Goal: Task Accomplishment & Management: Manage account settings

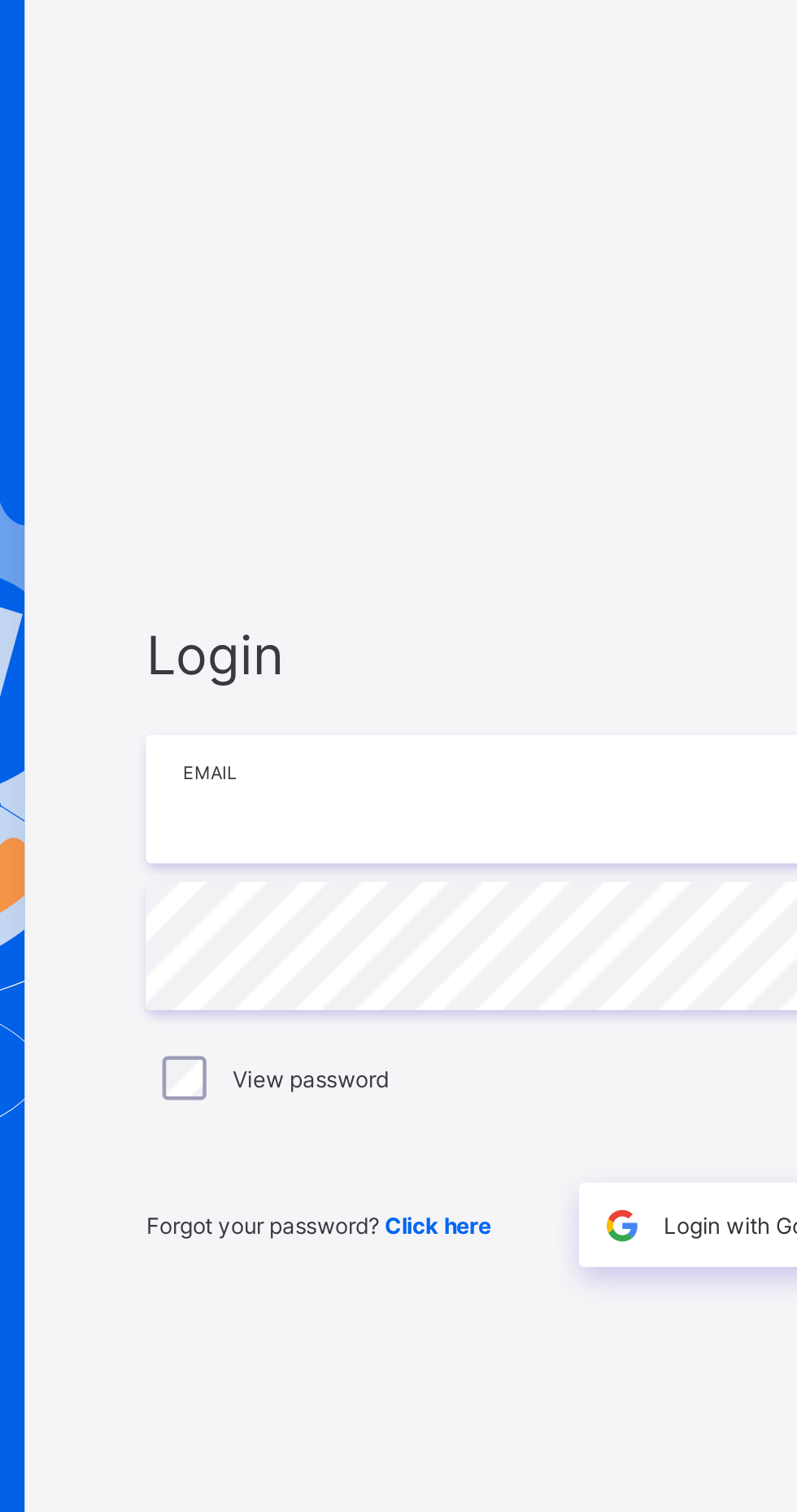
click at [374, 736] on input "email" at bounding box center [531, 706] width 423 height 57
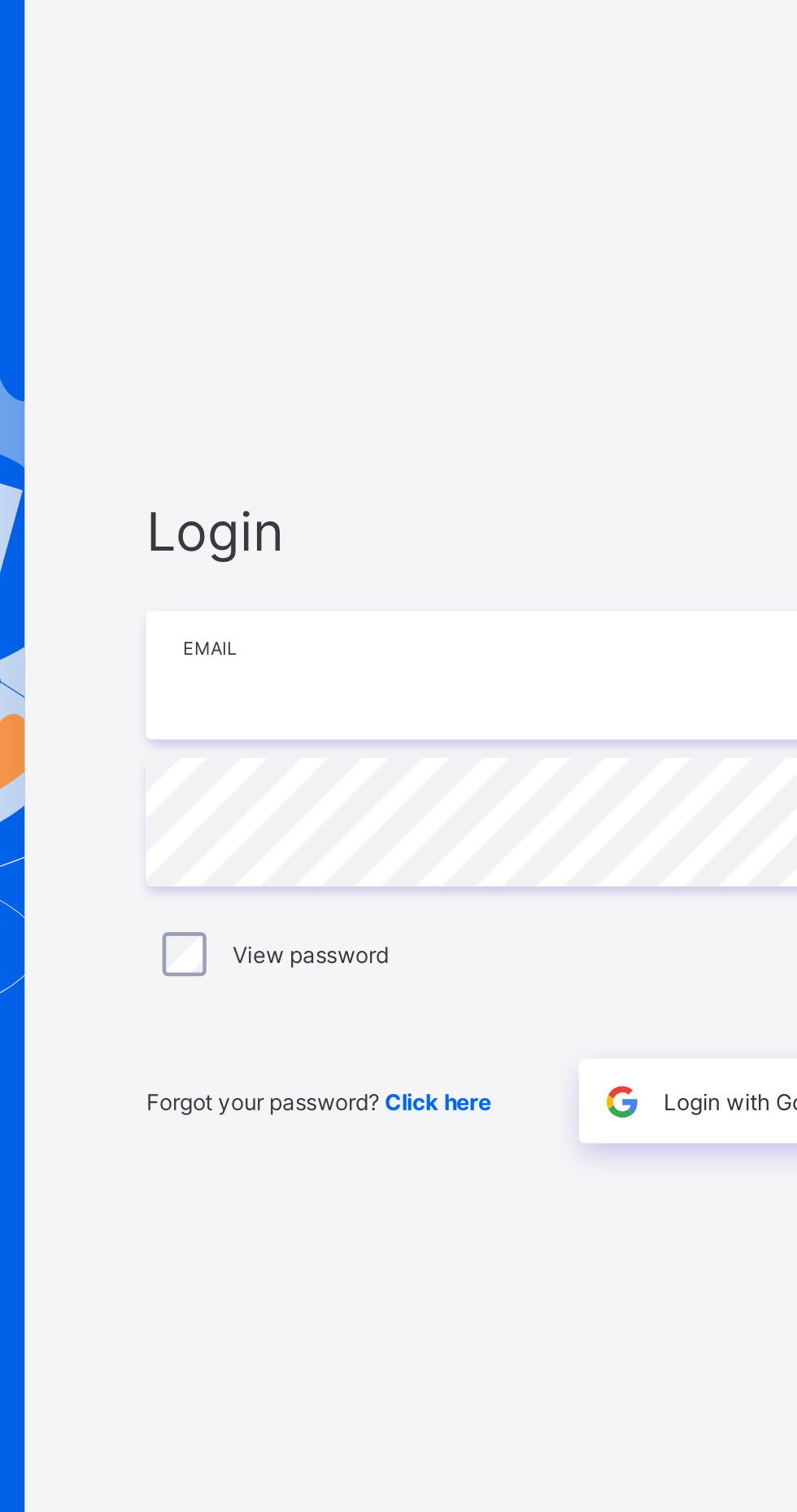
type input "**********"
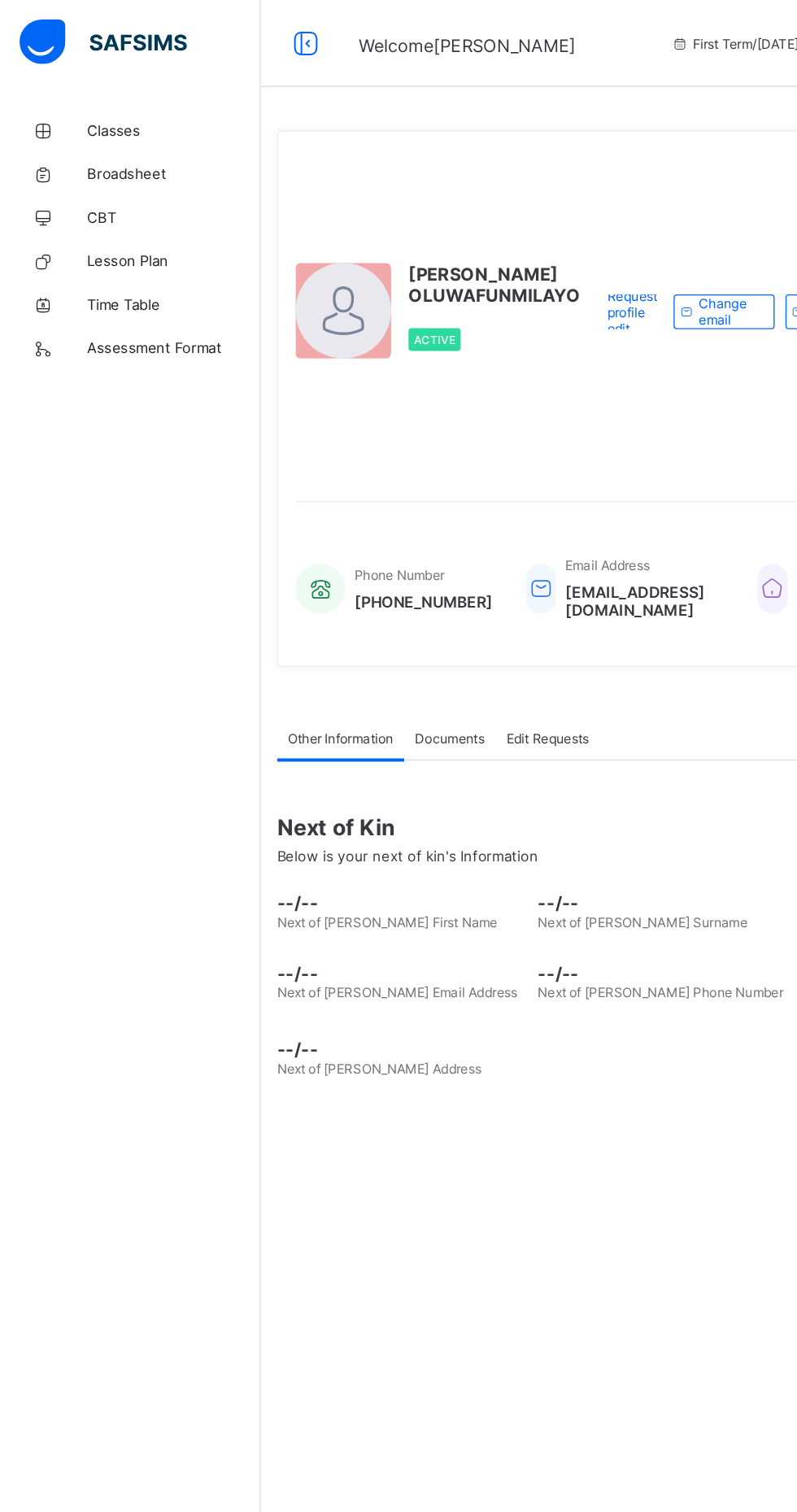
click at [85, 96] on span "Classes" at bounding box center [130, 97] width 130 height 13
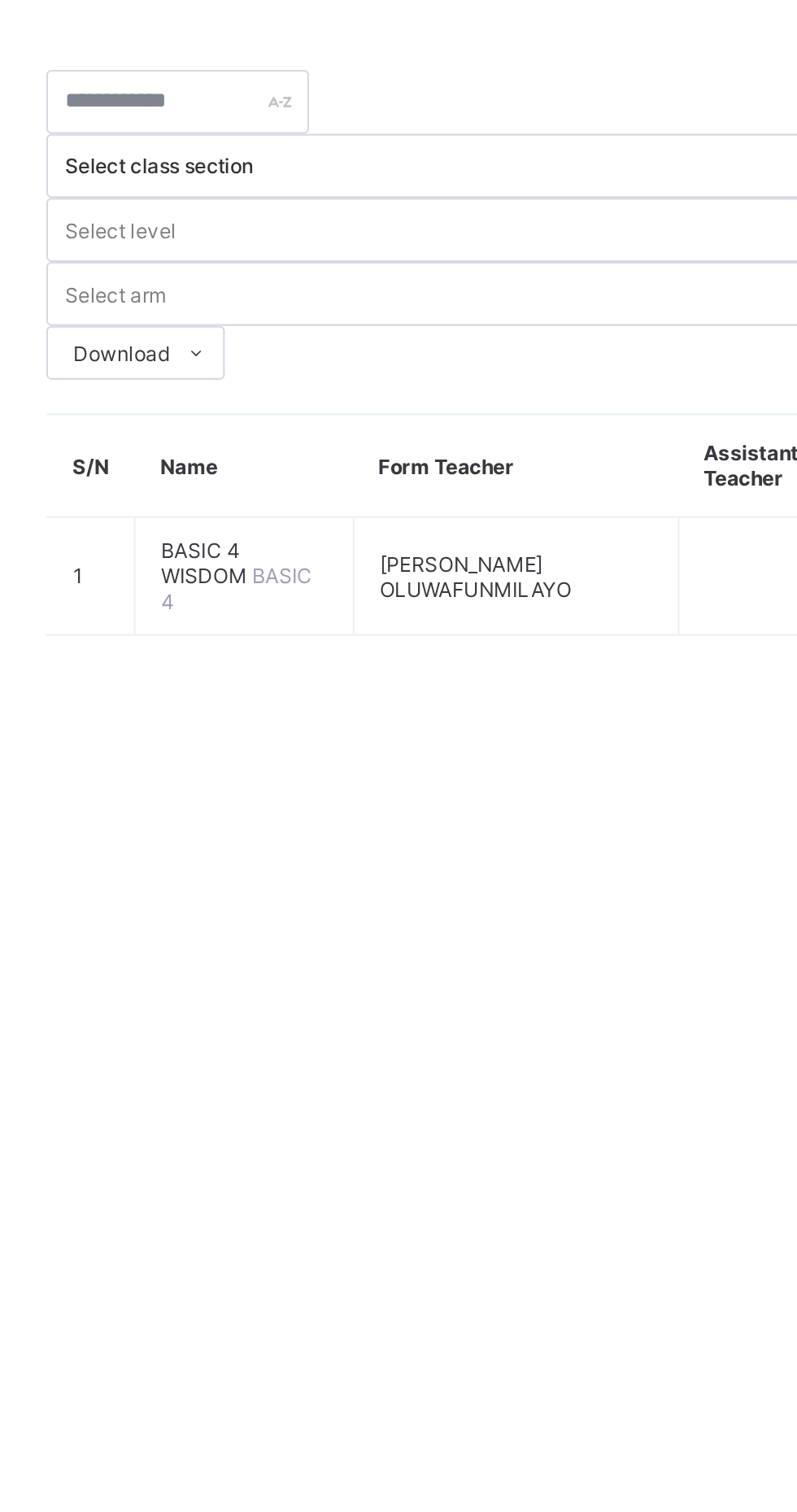
click at [304, 332] on span "BASIC 4 WISDOM" at bounding box center [302, 343] width 44 height 24
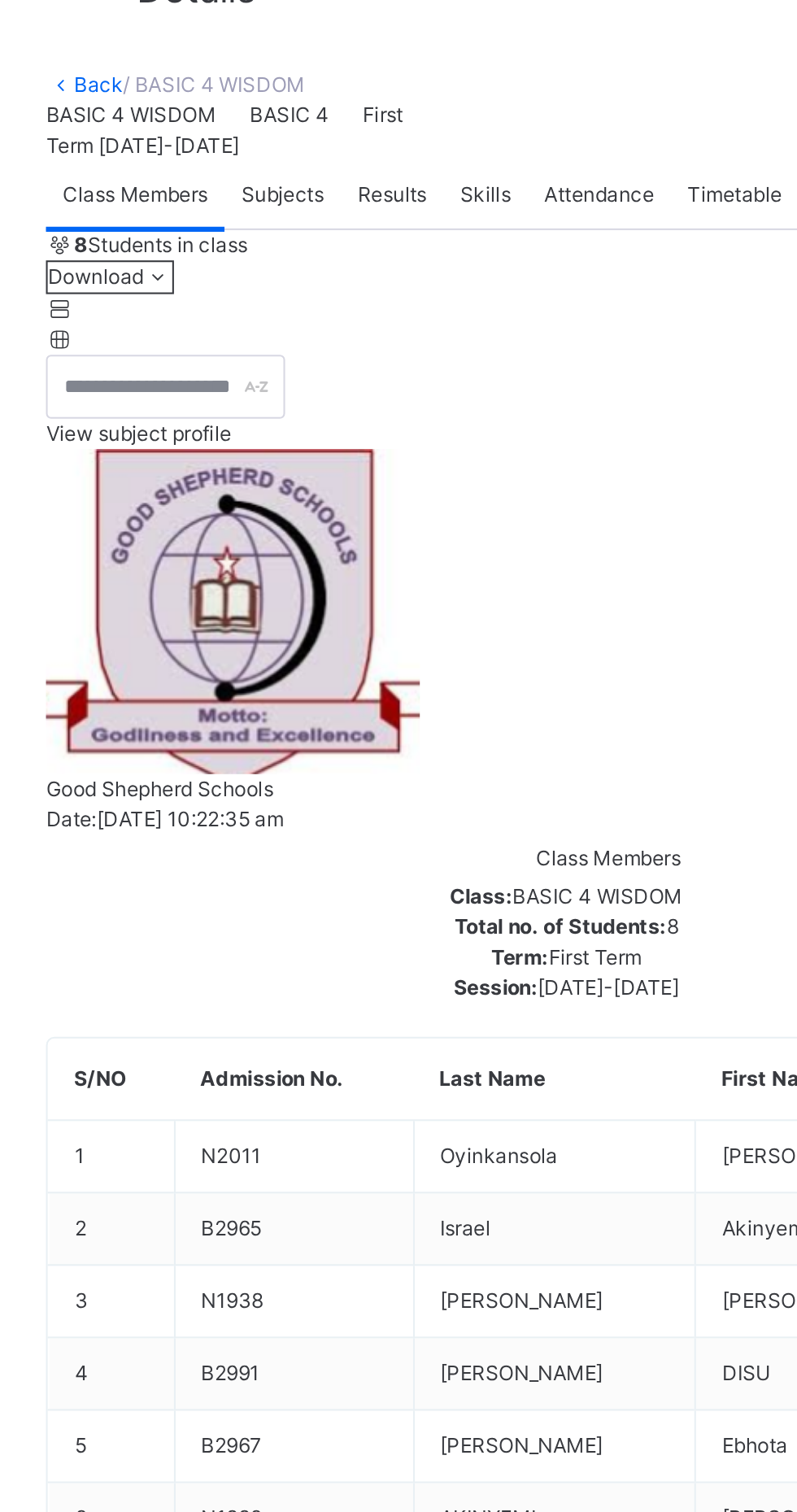
click at [350, 173] on span "Subjects" at bounding box center [339, 165] width 40 height 15
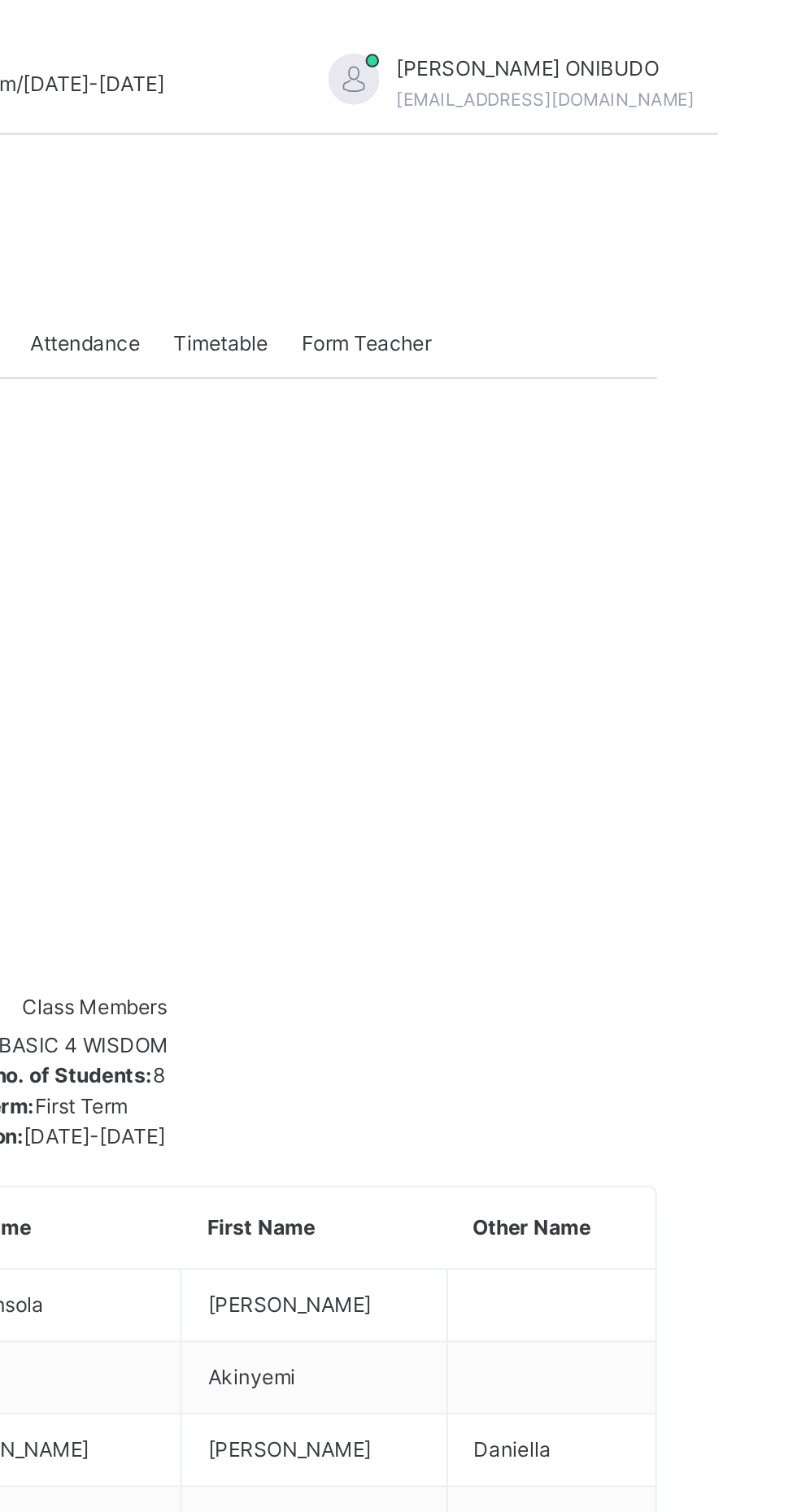
click at [796, 41] on span at bounding box center [805, 40] width 15 height 15
click at [721, 178] on span "Logout" at bounding box center [760, 179] width 107 height 22
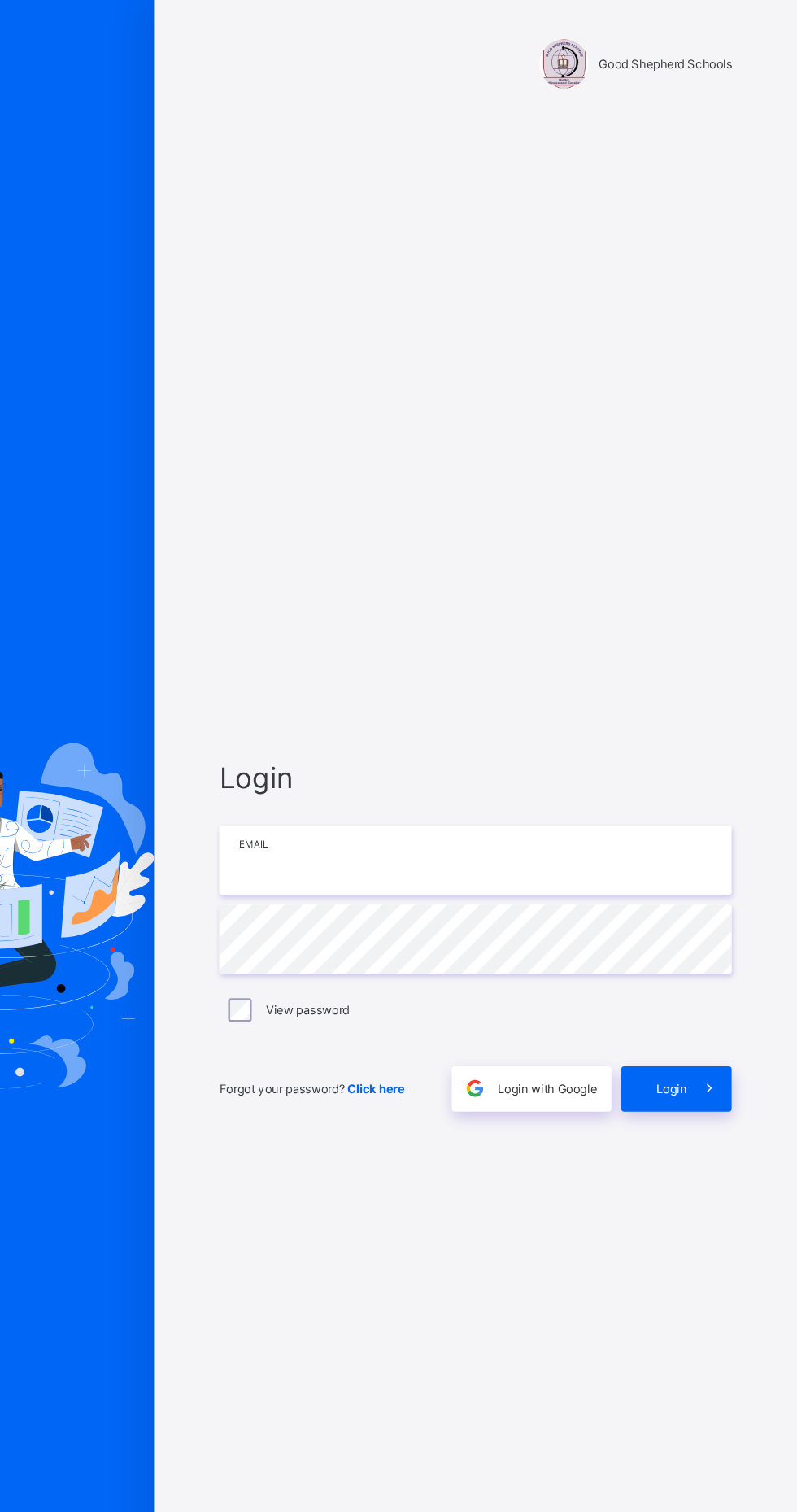
click at [475, 738] on input "email" at bounding box center [531, 710] width 423 height 57
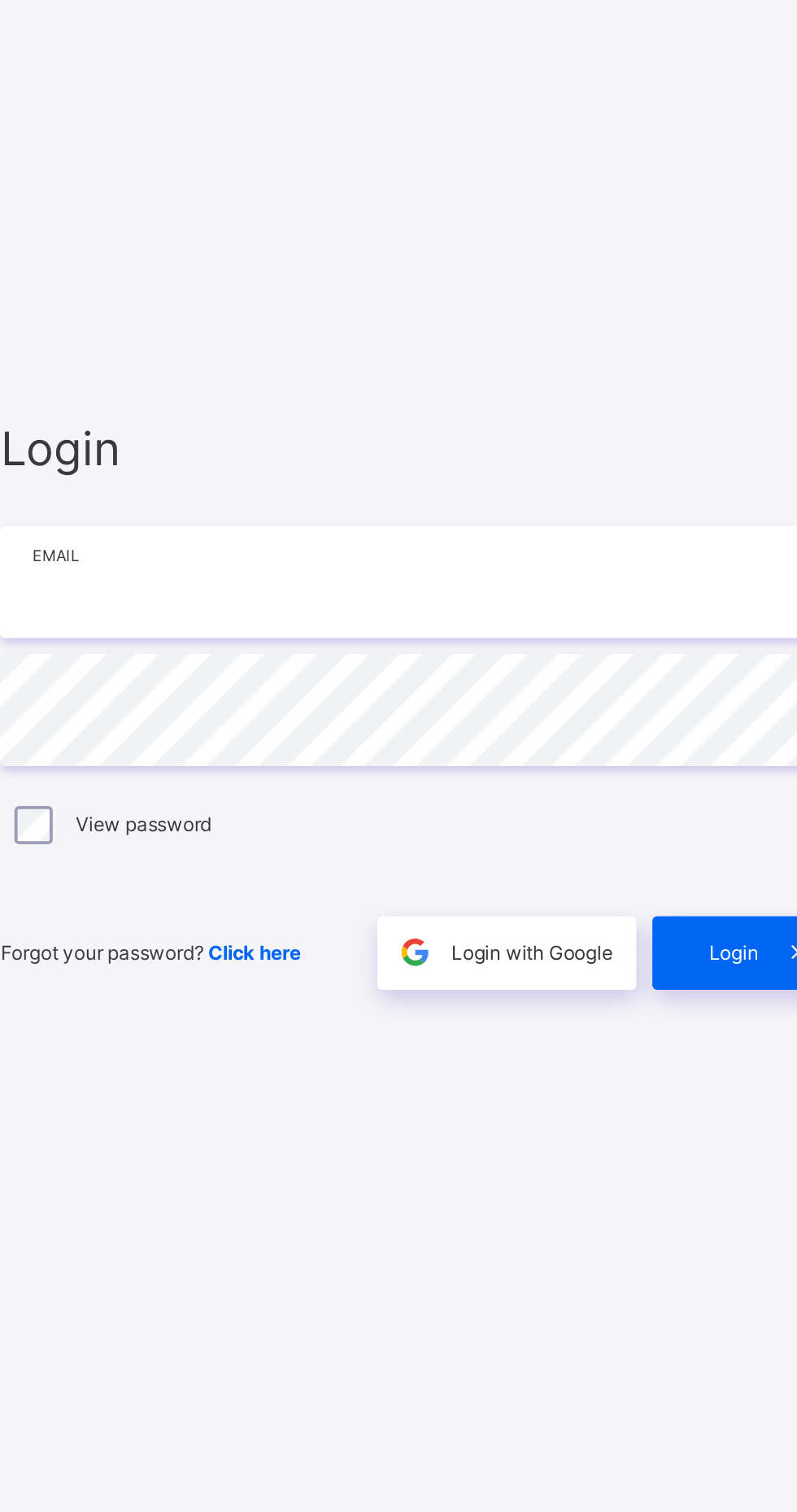
type input "**********"
click at [673, 918] on div "Login" at bounding box center [698, 899] width 91 height 37
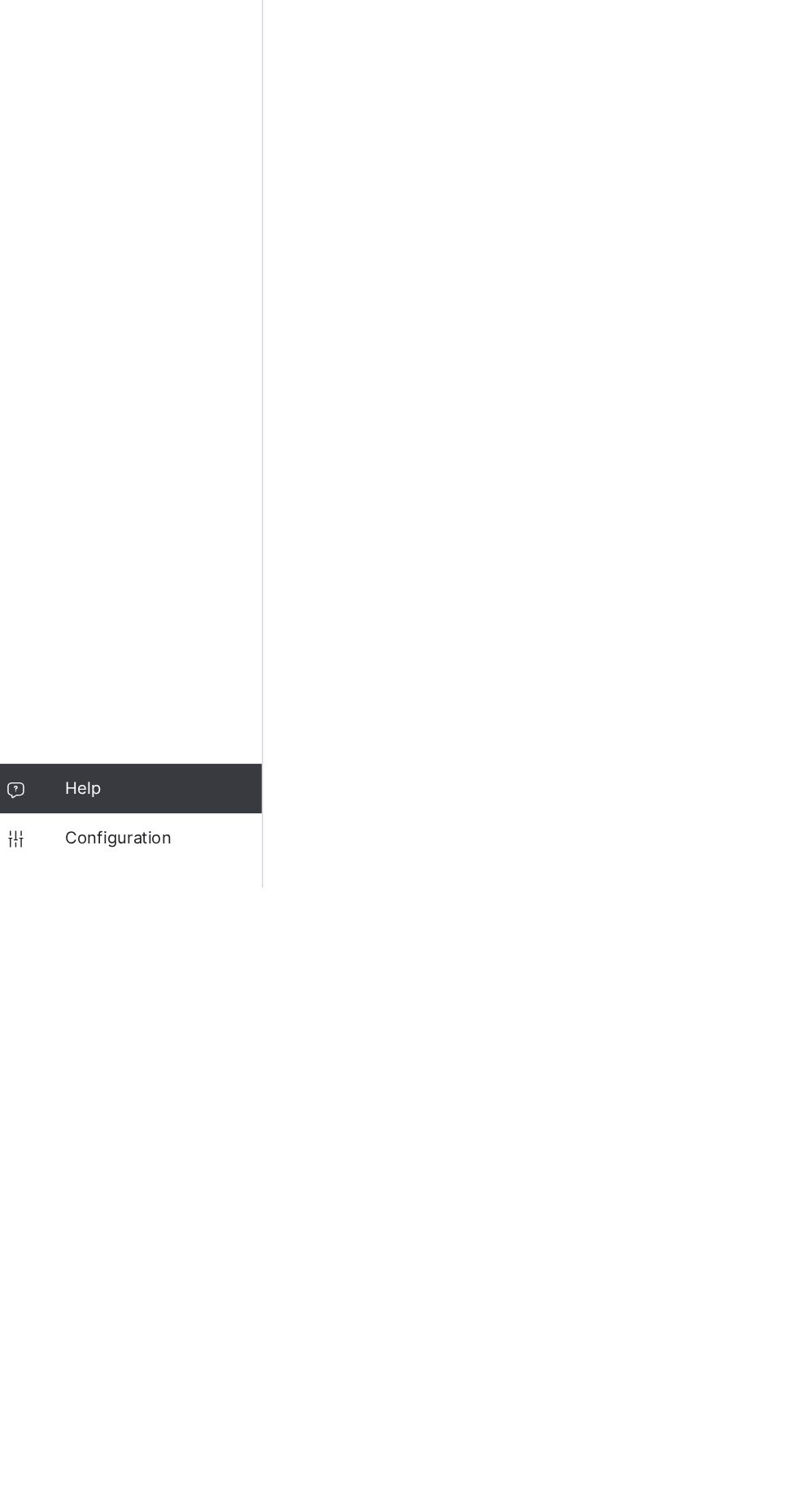
click at [114, 1488] on span "Configuration" at bounding box center [129, 1479] width 129 height 17
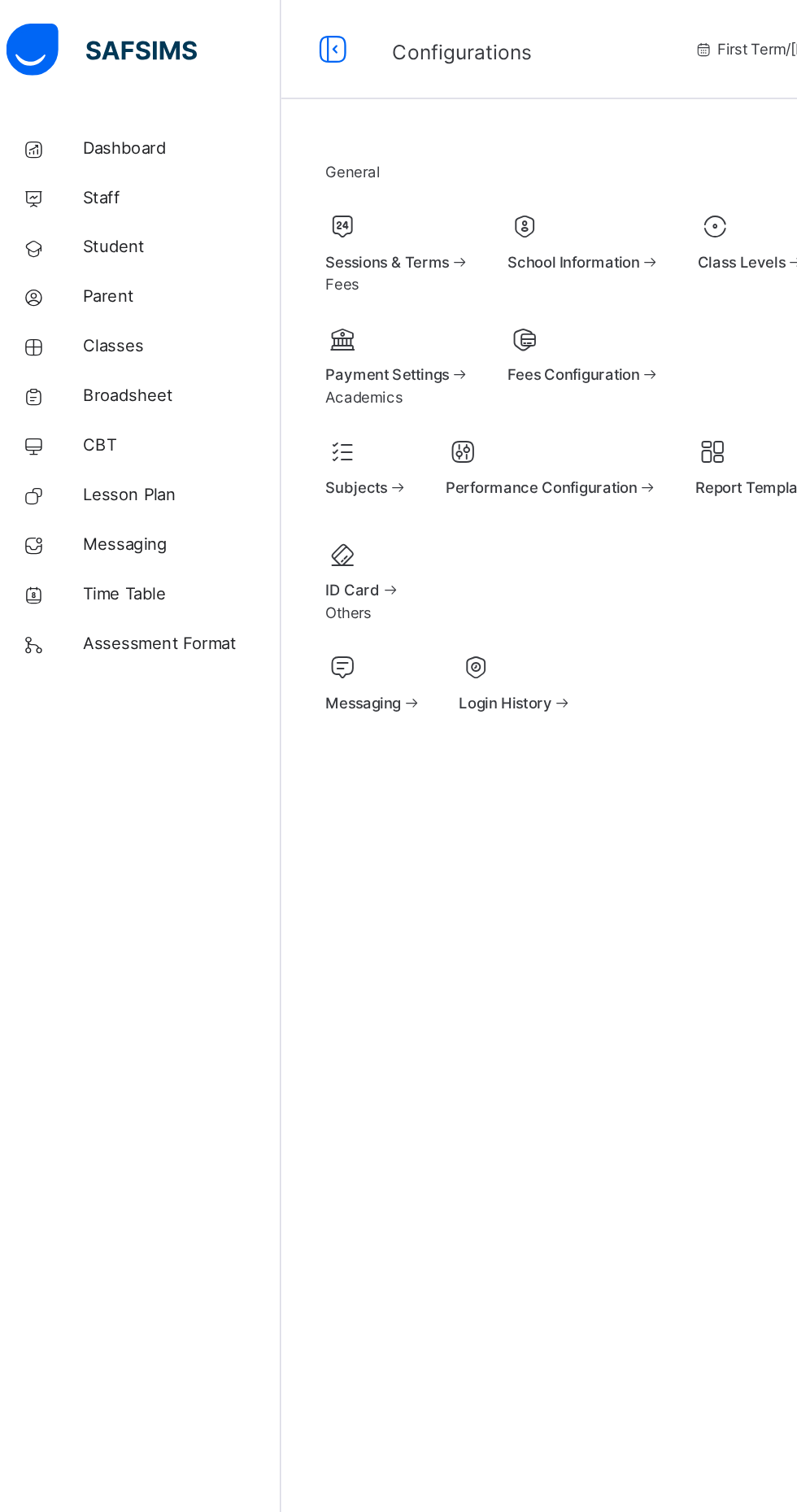
click at [320, 165] on span at bounding box center [272, 163] width 95 height 4
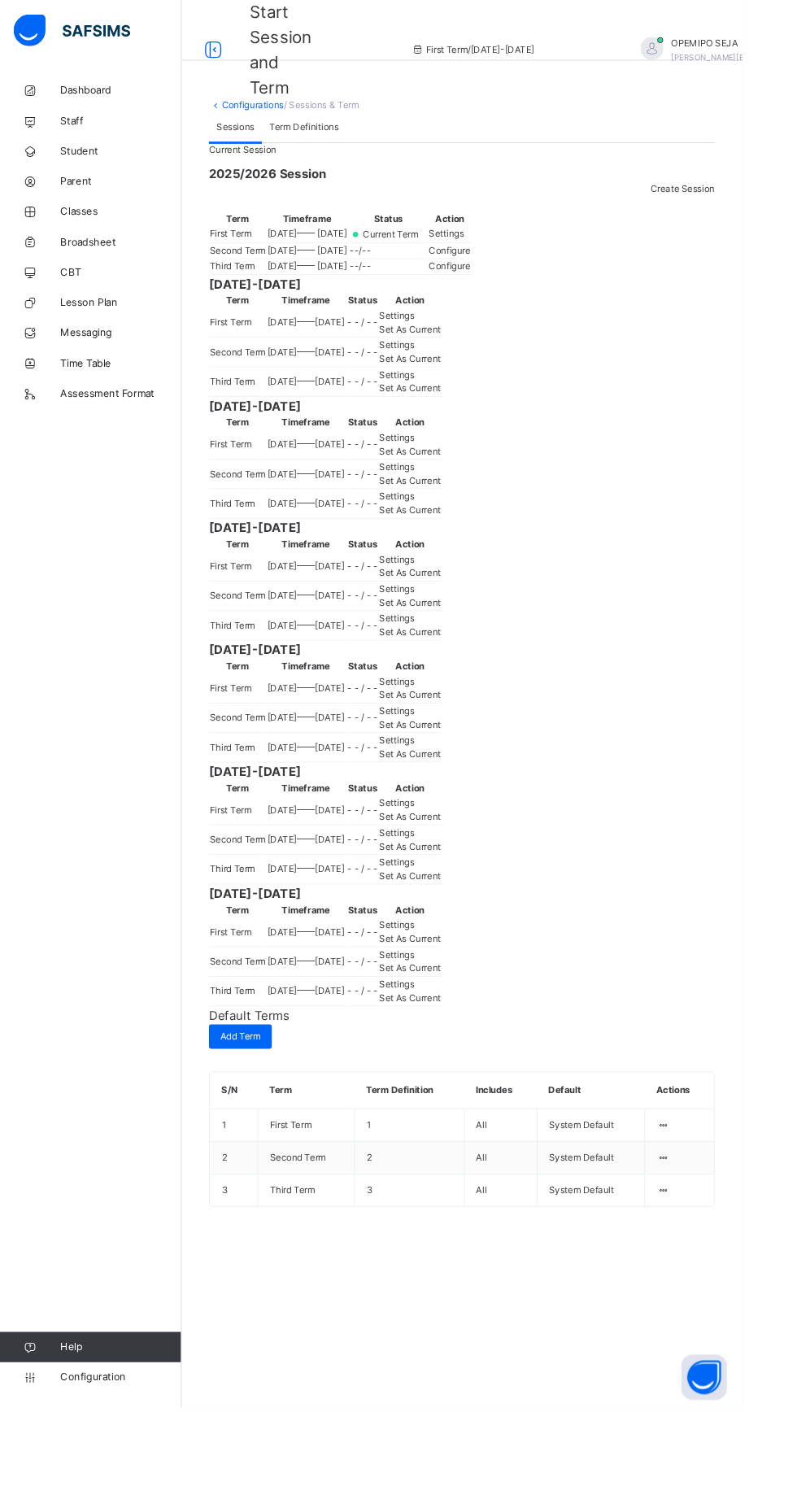
click at [474, 424] on div "Set As Current" at bounding box center [441, 416] width 66 height 15
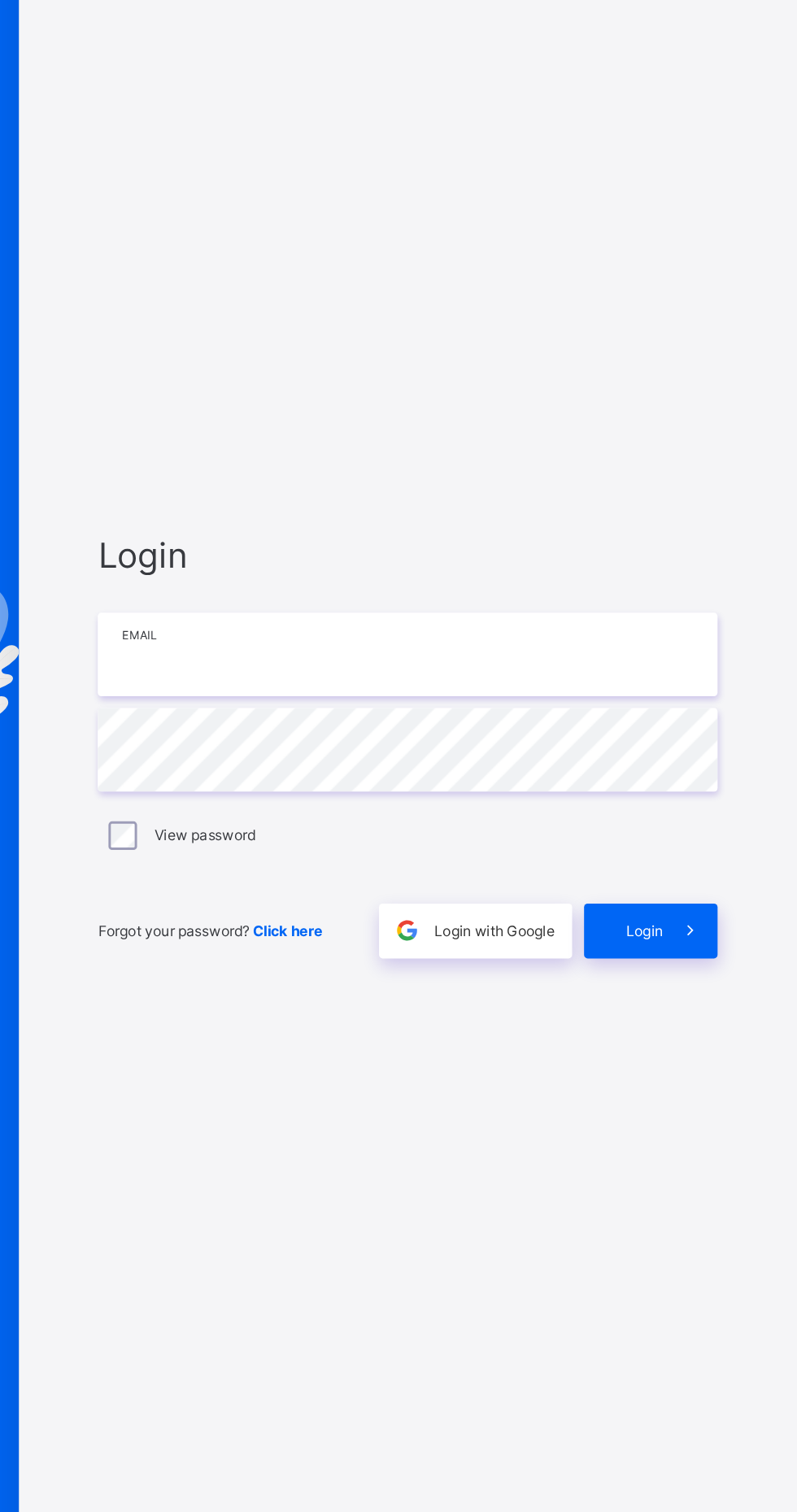
click at [480, 738] on input "email" at bounding box center [531, 710] width 423 height 57
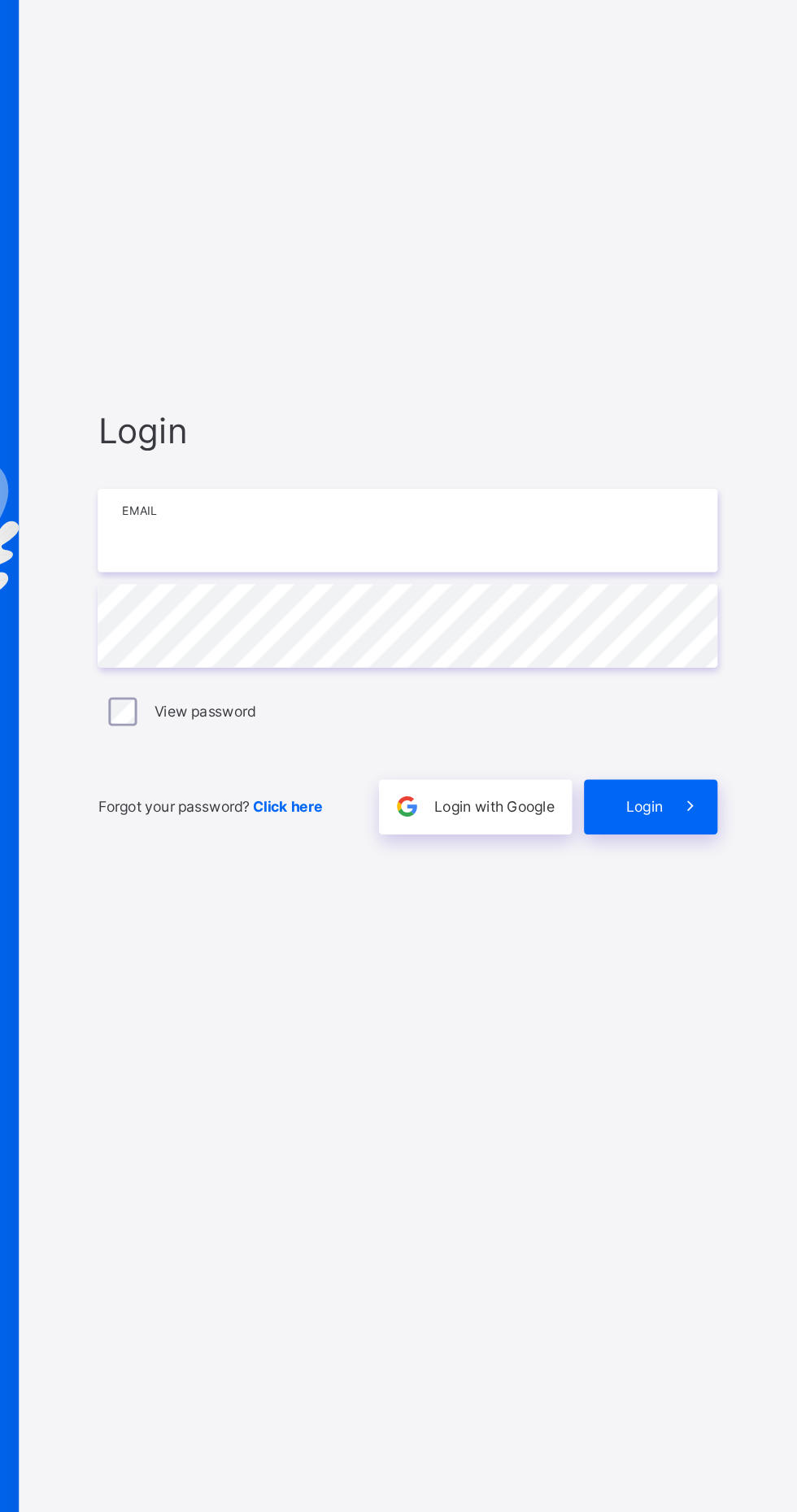
type input "**********"
click at [711, 918] on span at bounding box center [724, 899] width 37 height 37
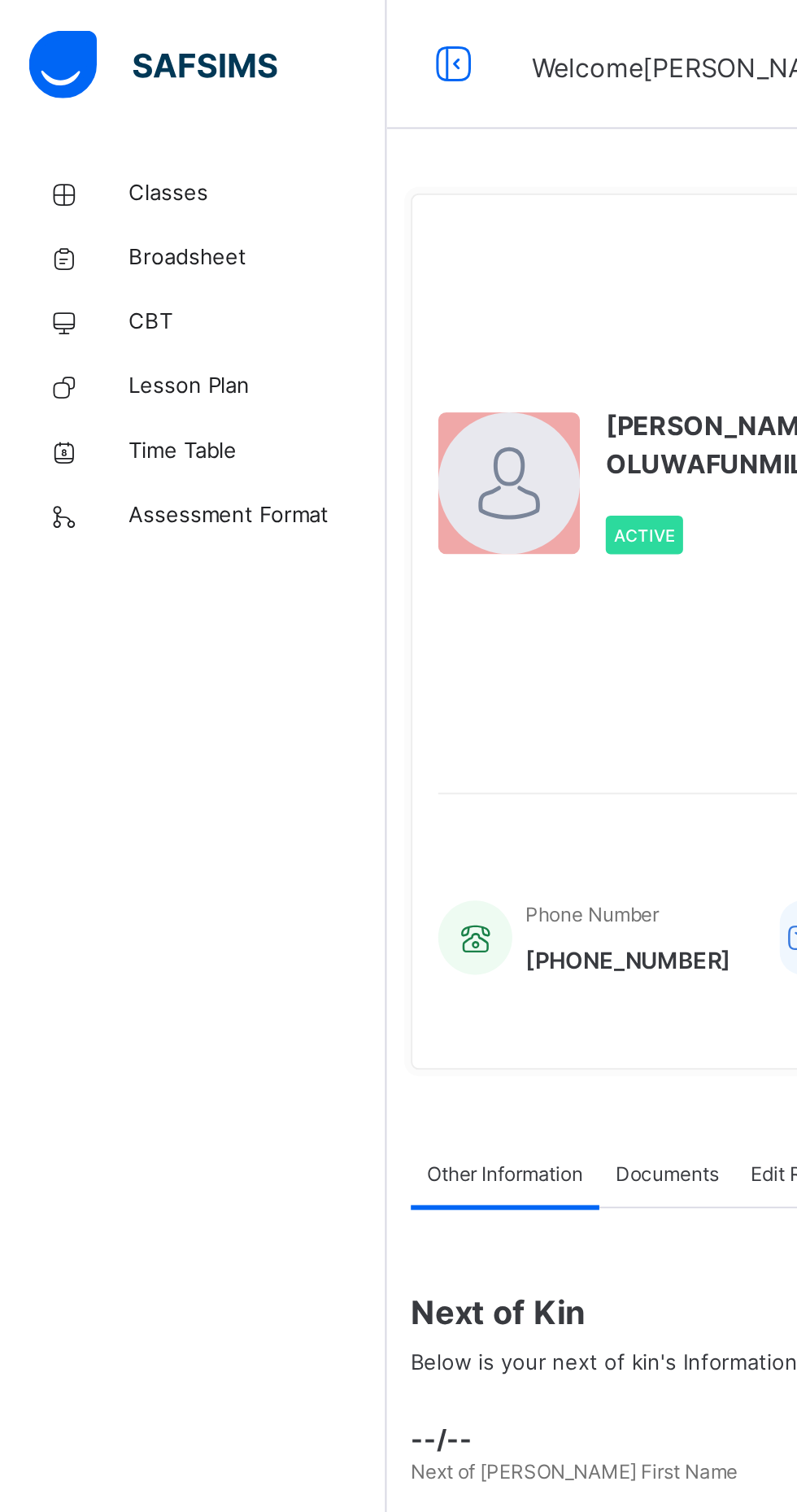
click at [86, 88] on link "Classes" at bounding box center [97, 97] width 196 height 32
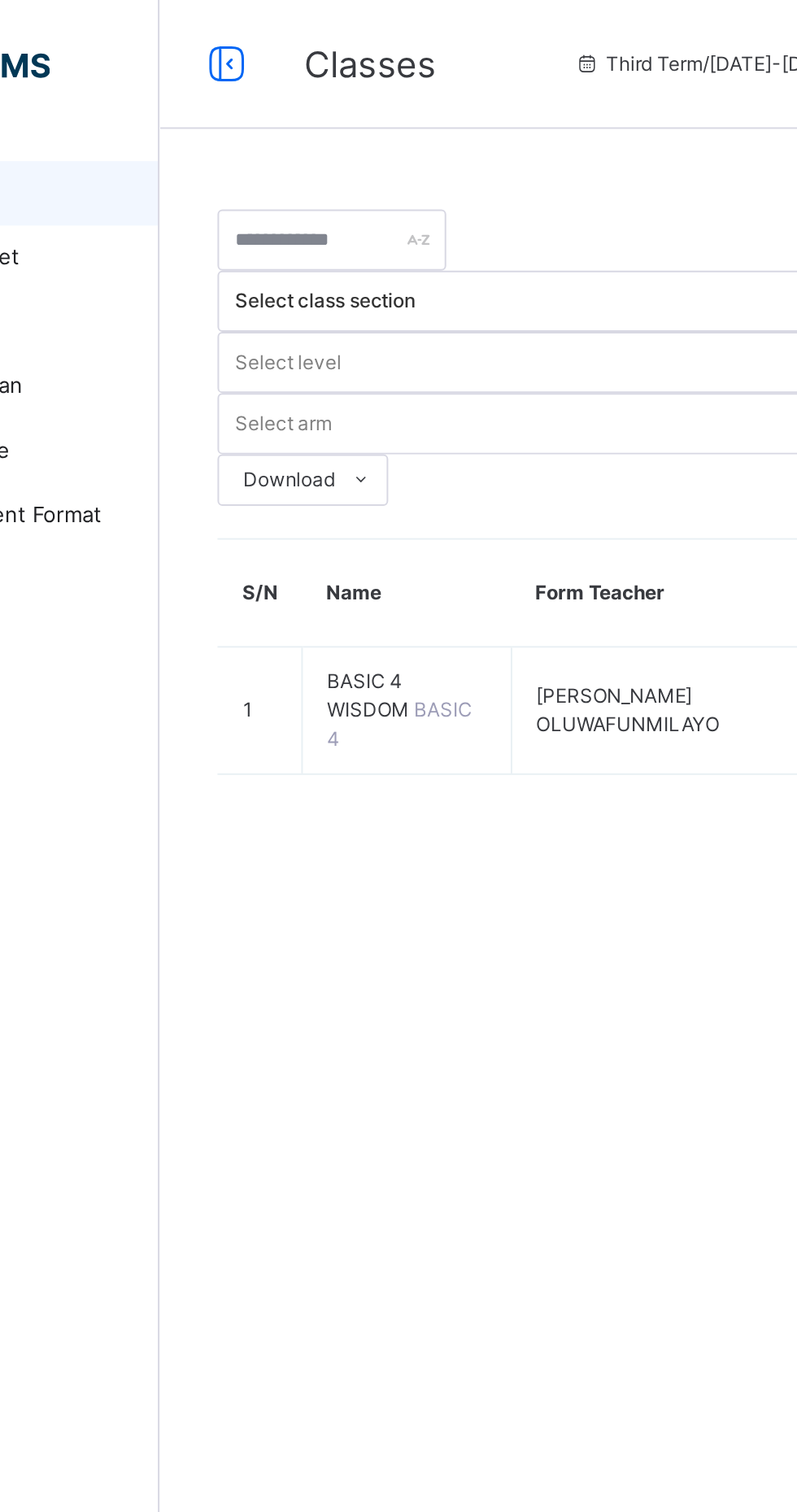
click at [296, 338] on span "BASIC 4 WISDOM" at bounding box center [302, 351] width 44 height 27
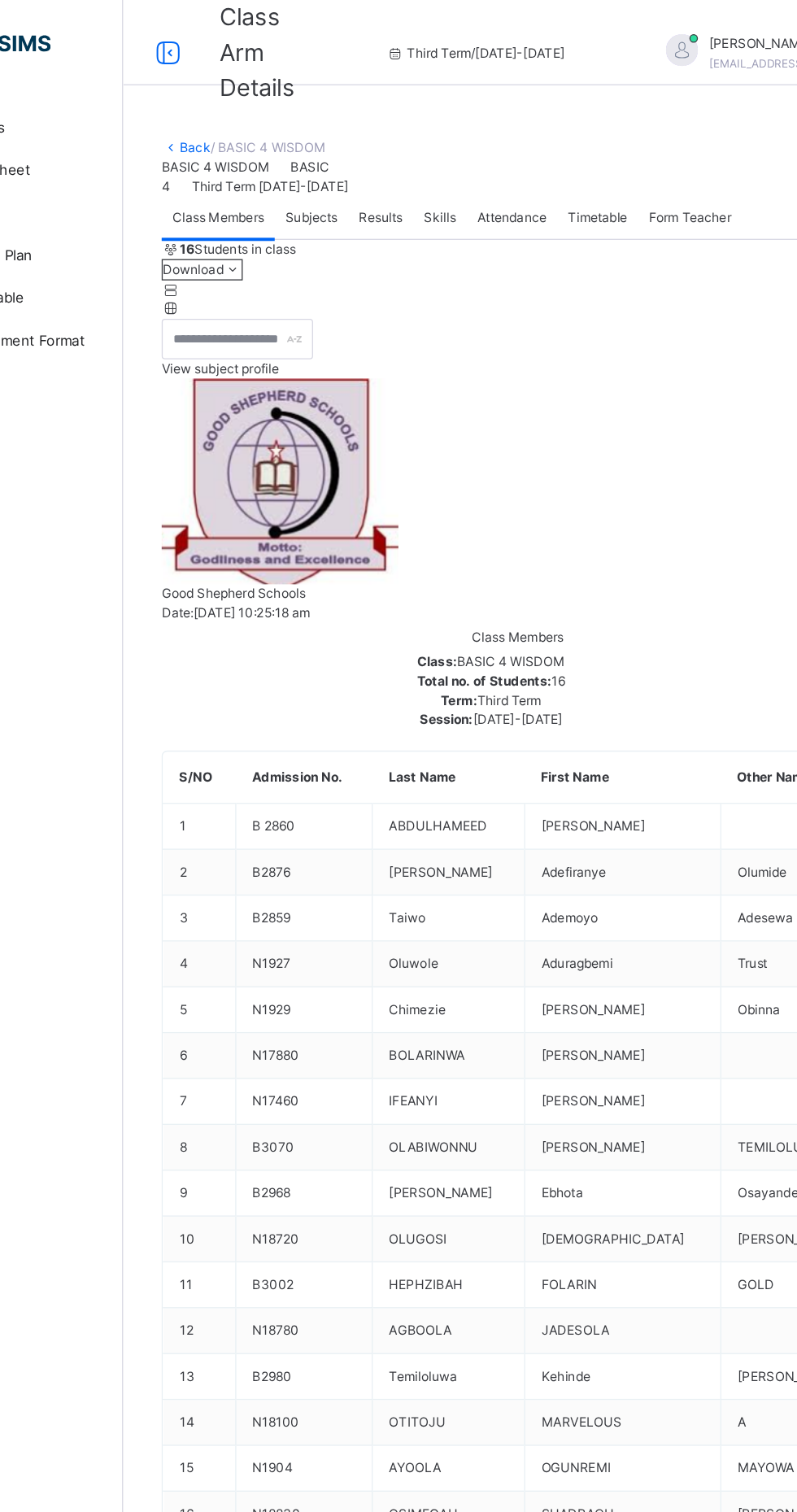
click at [346, 173] on span "Subjects" at bounding box center [339, 165] width 40 height 15
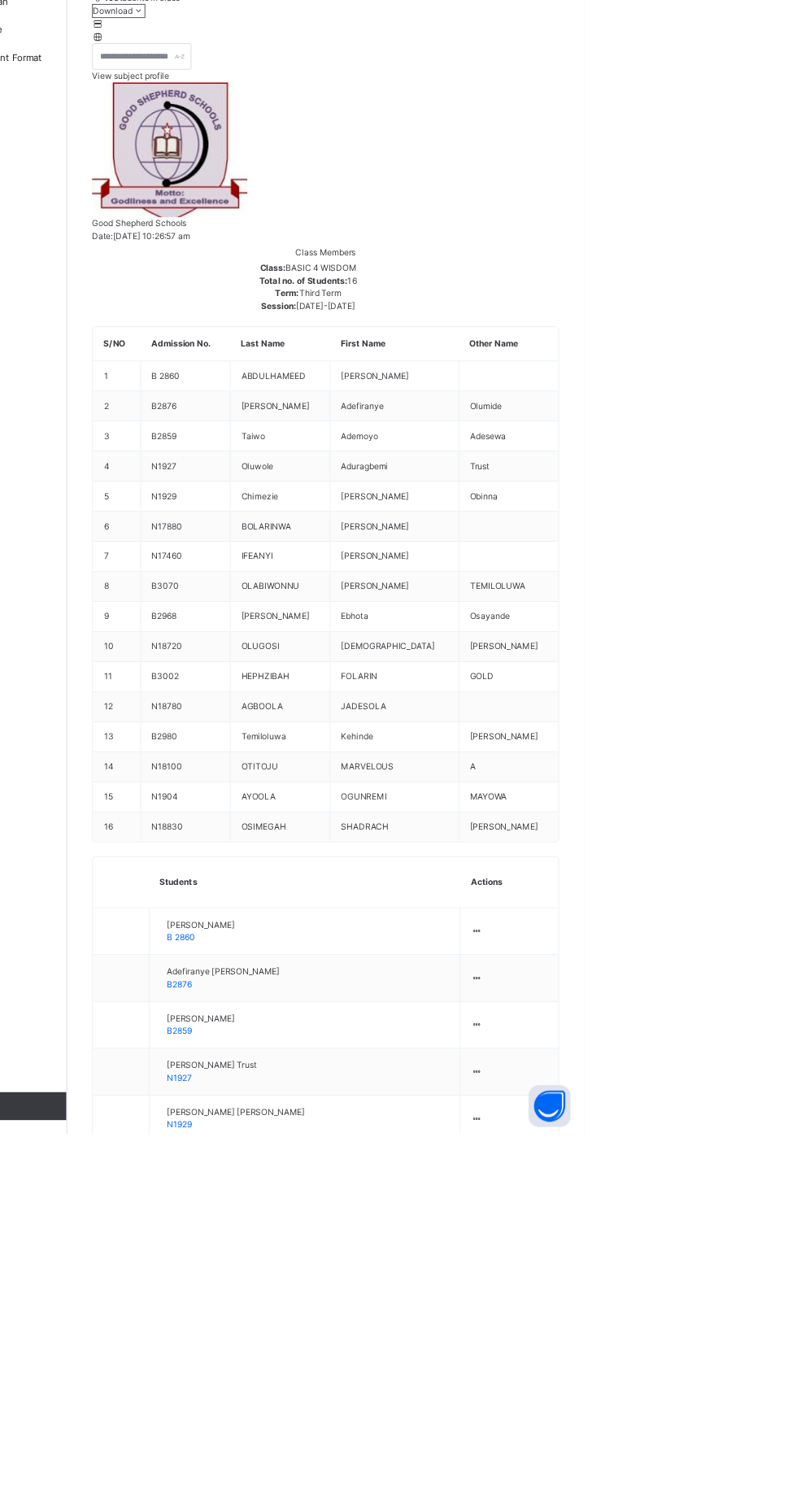
scroll to position [463, 0]
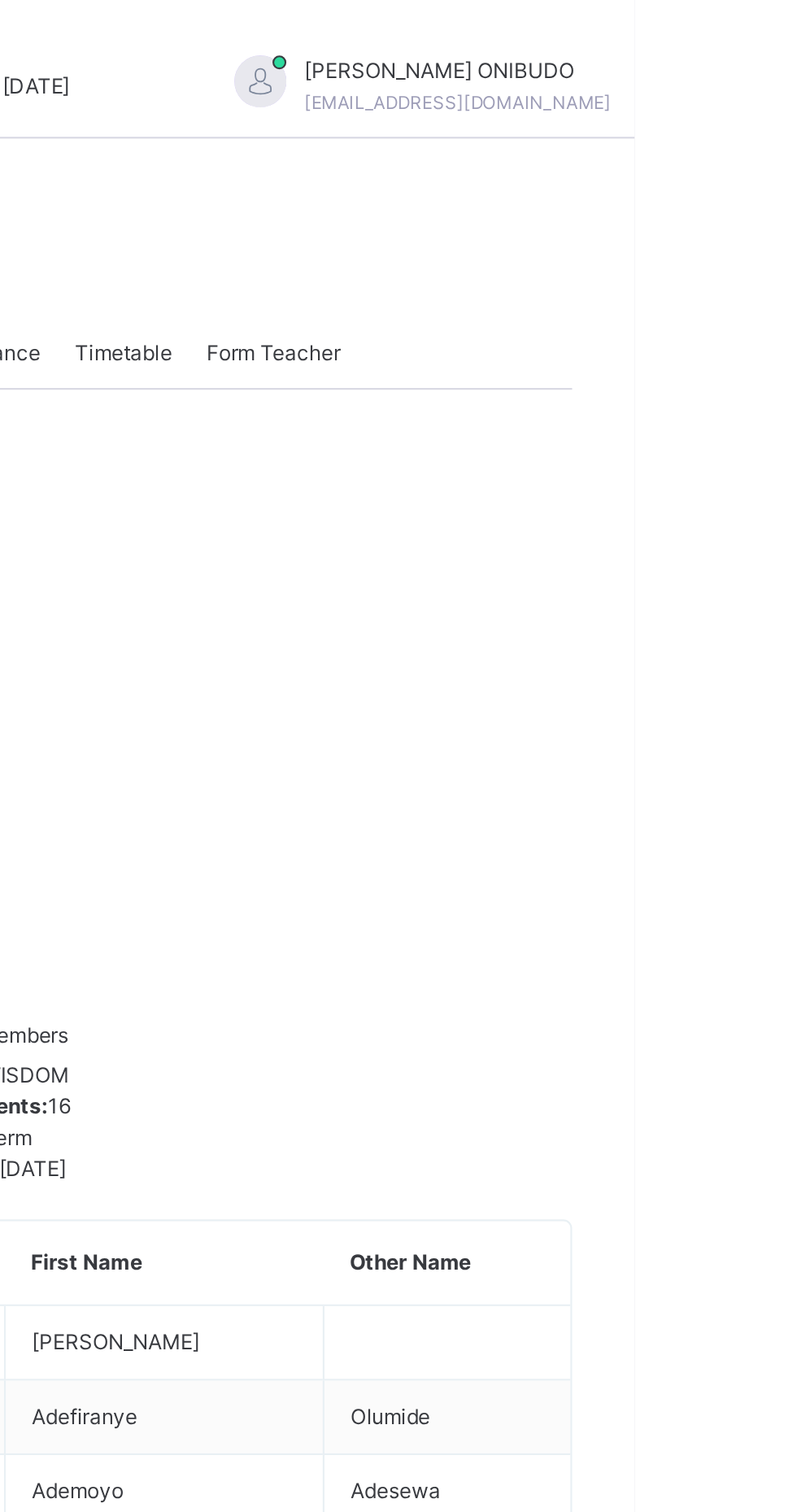
click at [765, 48] on div "[PERSON_NAME] [EMAIL_ADDRESS][DOMAIN_NAME]" at bounding box center [706, 41] width 228 height 29
click at [722, 195] on li "Logout" at bounding box center [761, 179] width 121 height 35
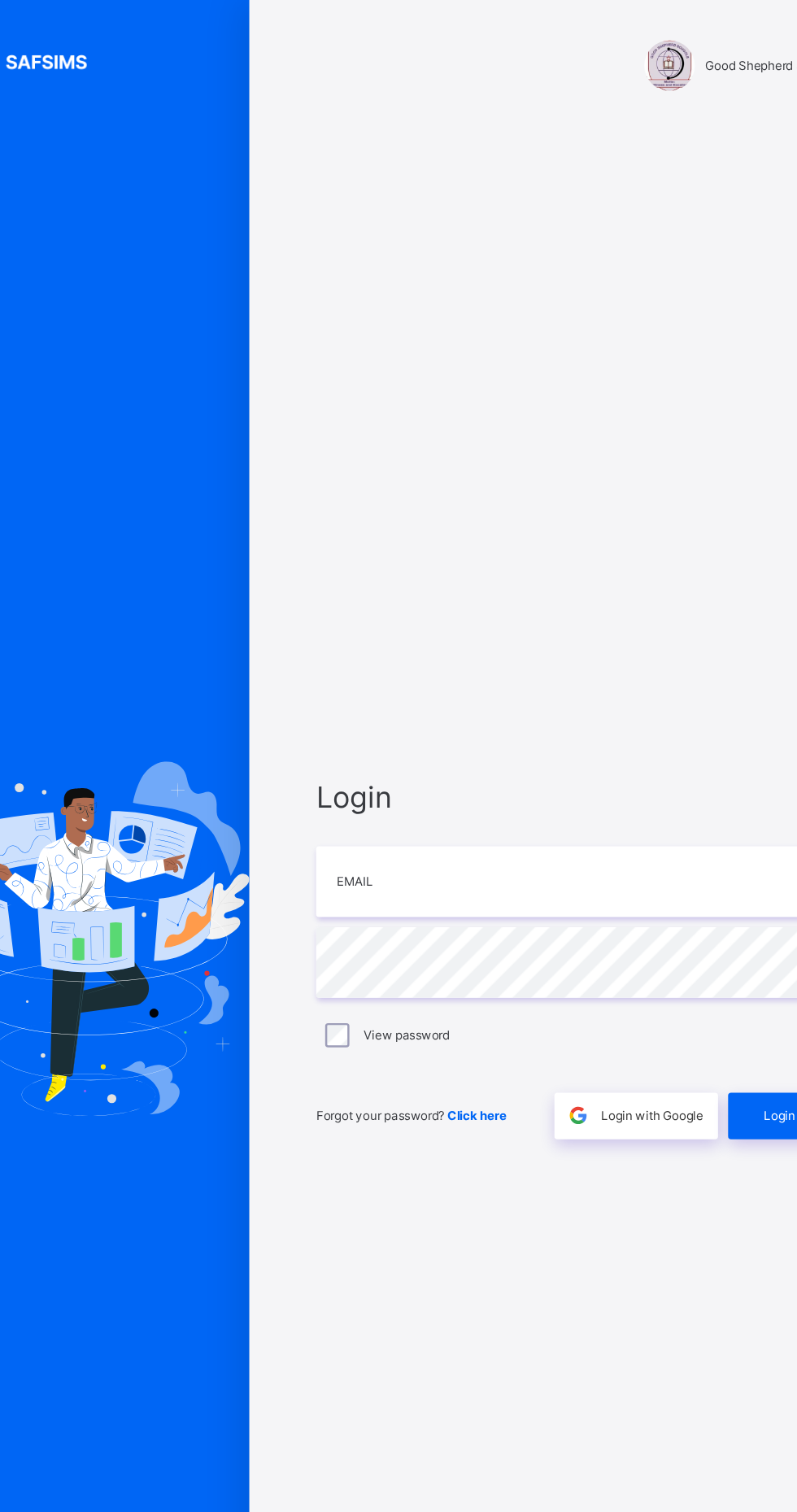
scroll to position [118, 0]
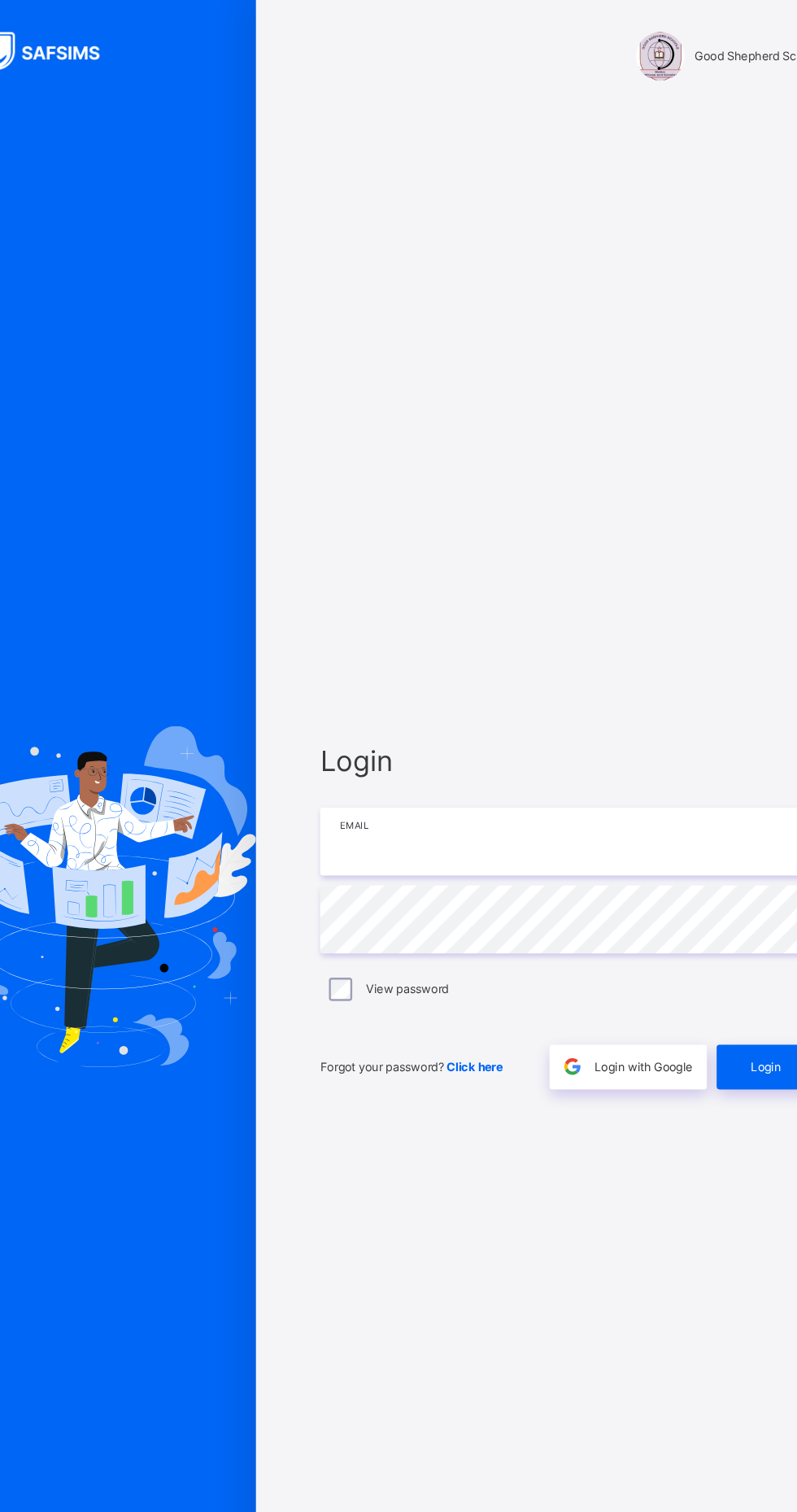
click at [427, 682] on input "email" at bounding box center [531, 710] width 423 height 57
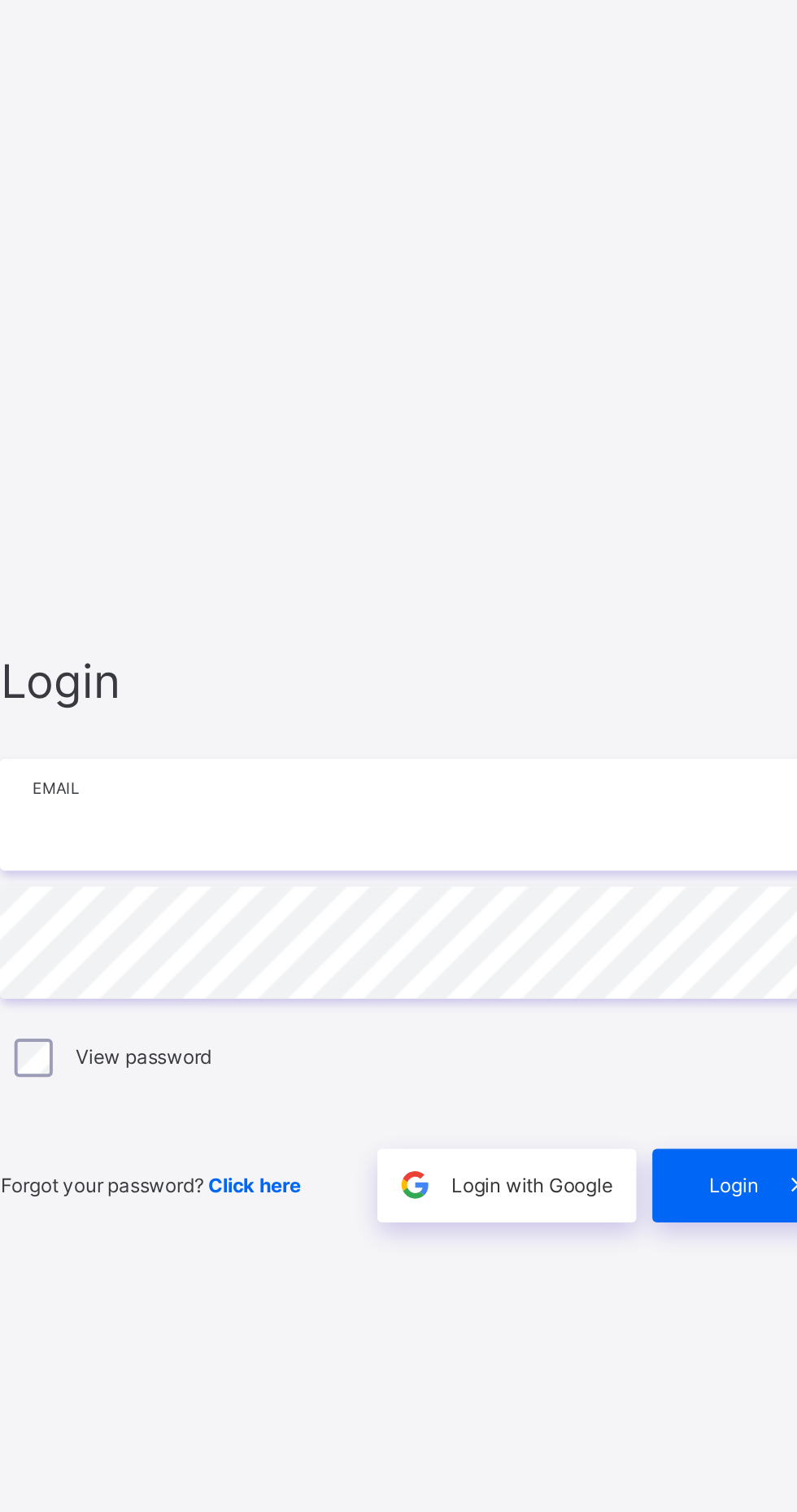
type input "**********"
click at [695, 891] on span "Login" at bounding box center [693, 898] width 25 height 15
